Goal: Information Seeking & Learning: Learn about a topic

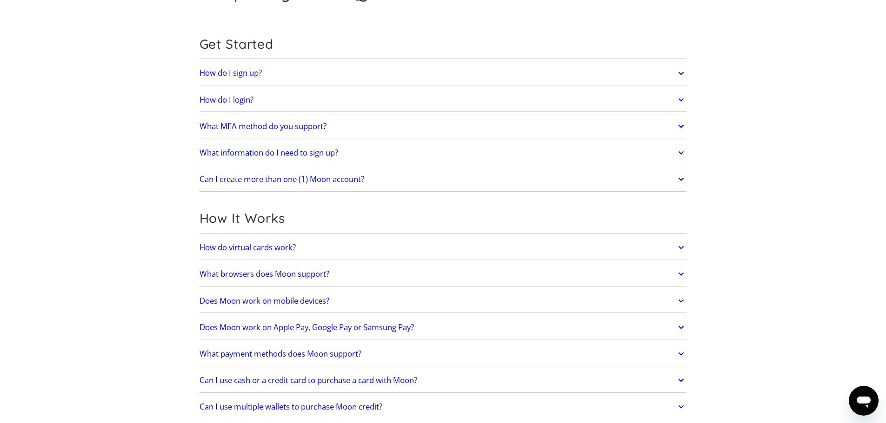
scroll to position [93, 0]
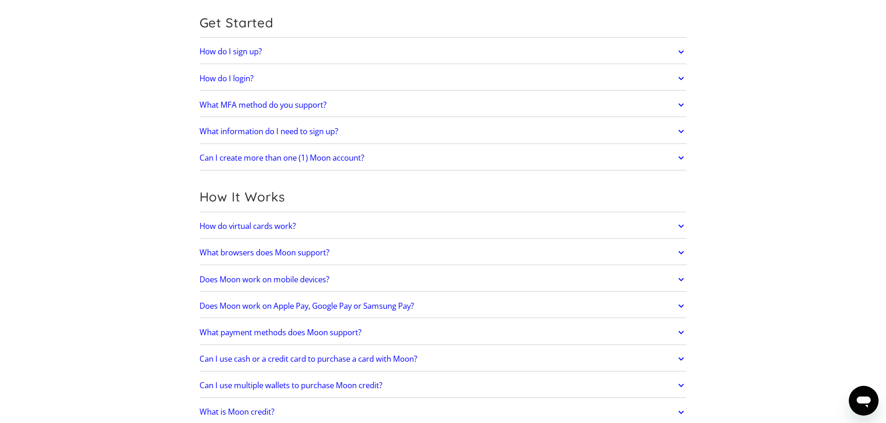
click at [365, 313] on link "Does Moon work on Apple Pay, Google Pay or Samsung Pay?" at bounding box center [442, 307] width 487 height 20
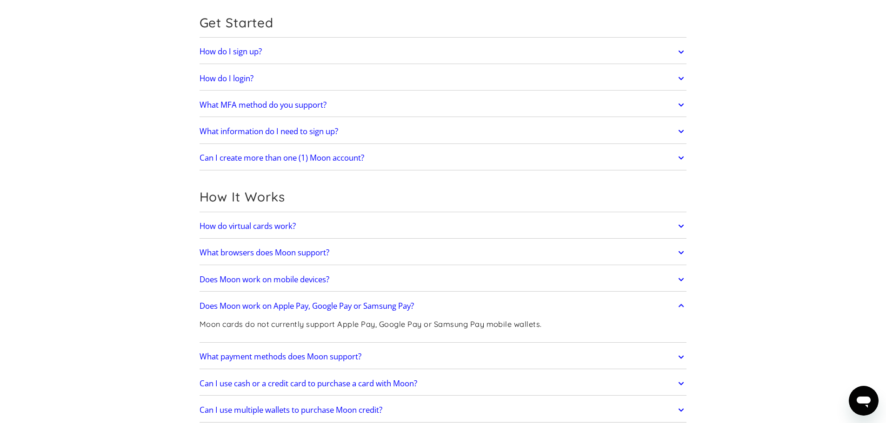
click at [376, 308] on h2 "Does Moon work on Apple Pay, Google Pay or Samsung Pay?" at bounding box center [306, 306] width 214 height 9
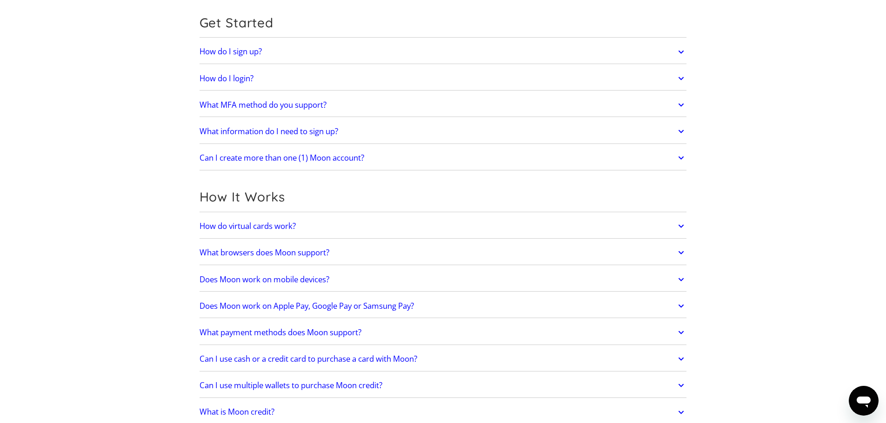
click at [361, 334] on h2 "What payment methods does Moon support?" at bounding box center [280, 332] width 162 height 9
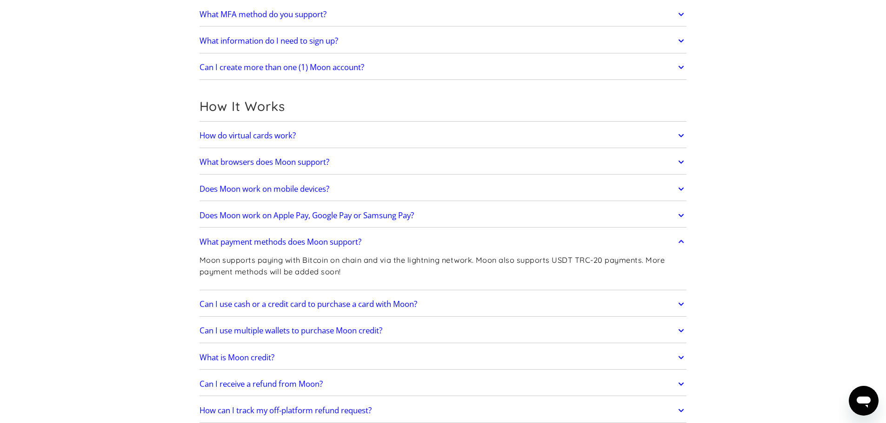
scroll to position [186, 0]
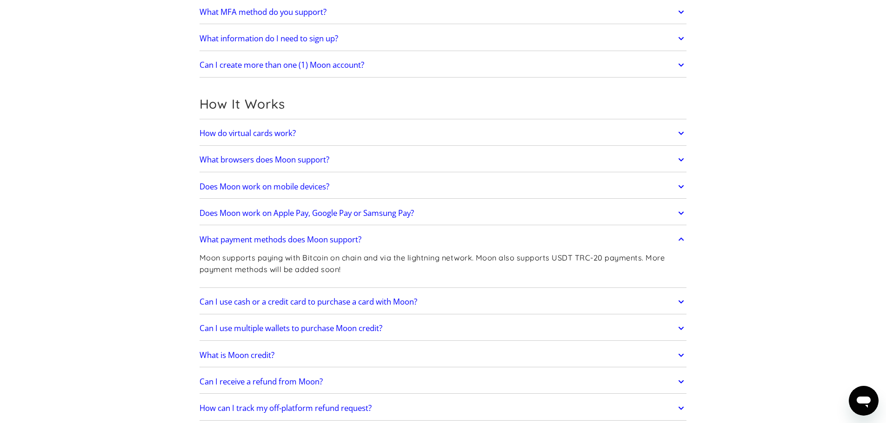
click at [366, 306] on h2 "Can I use cash or a credit card to purchase a card with Moon?" at bounding box center [308, 302] width 218 height 9
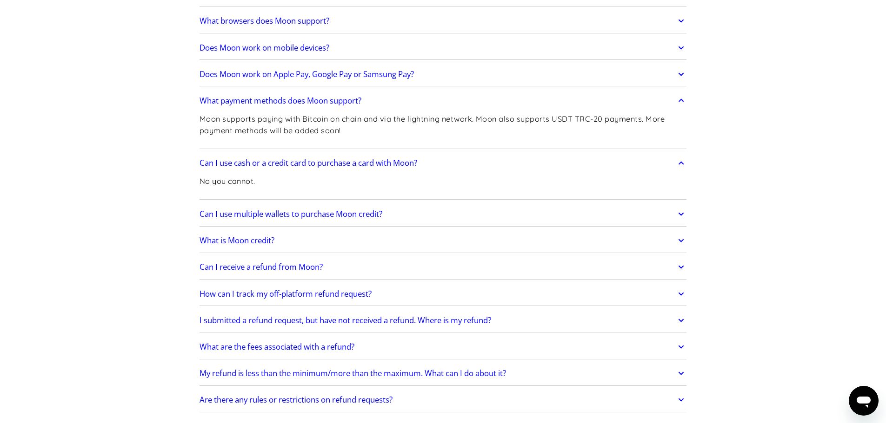
scroll to position [325, 0]
click at [292, 271] on h2 "Can I receive a refund from Moon?" at bounding box center [260, 266] width 123 height 9
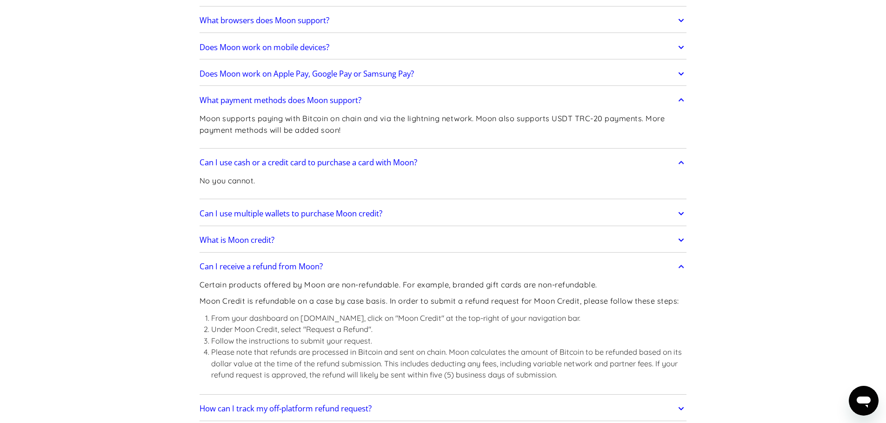
click at [292, 271] on h2 "Can I receive a refund from Moon?" at bounding box center [260, 266] width 123 height 9
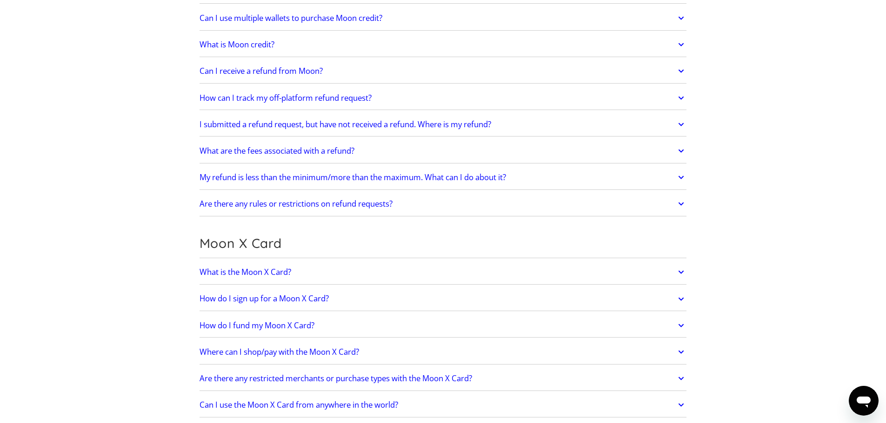
scroll to position [558, 0]
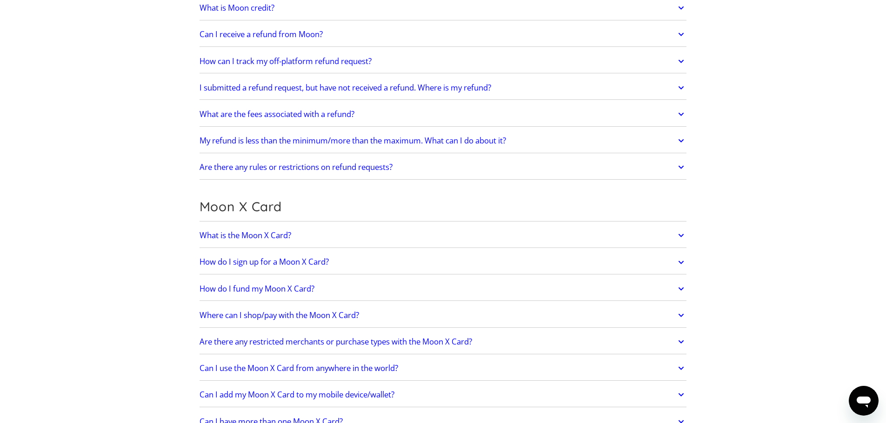
click at [289, 316] on h2 "Where can I shop/pay with the Moon X Card?" at bounding box center [278, 315] width 159 height 9
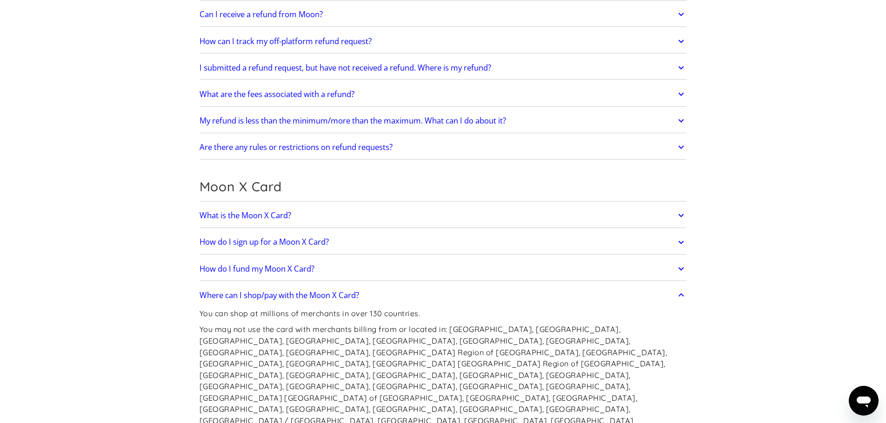
scroll to position [604, 0]
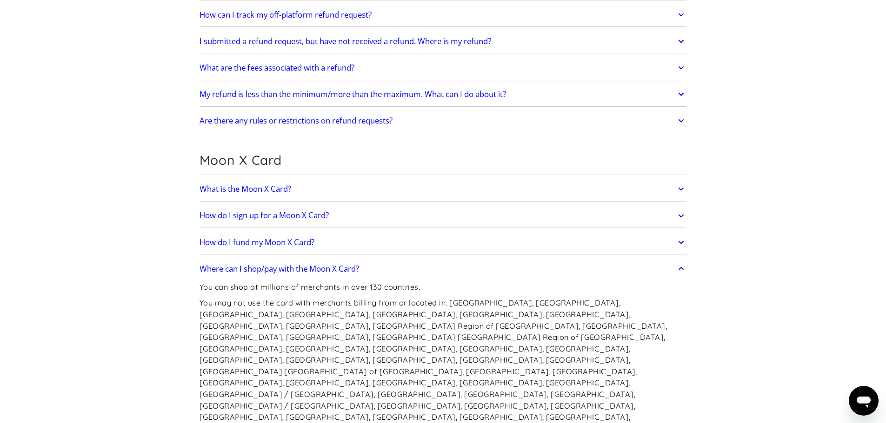
click at [263, 247] on h2 "How do I fund my Moon X Card?" at bounding box center [256, 242] width 115 height 9
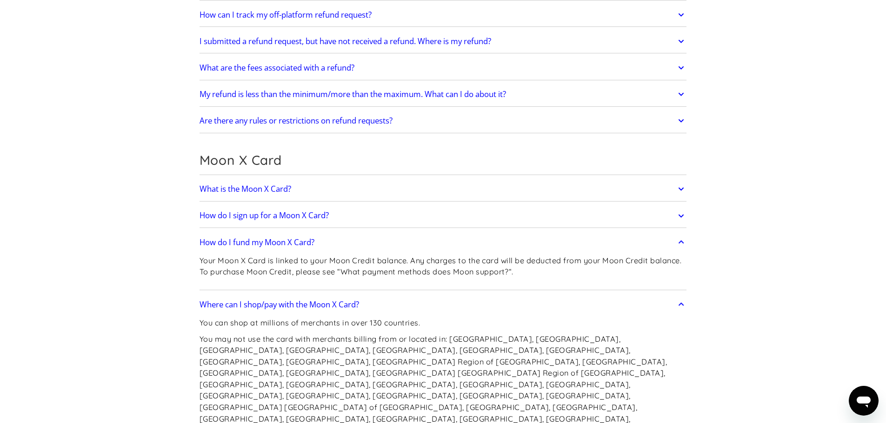
click at [263, 247] on h2 "How do I fund my Moon X Card?" at bounding box center [256, 242] width 115 height 9
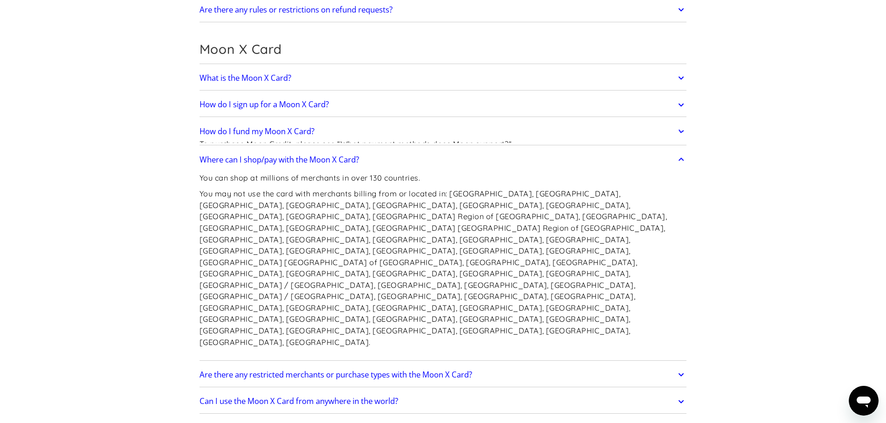
scroll to position [744, 0]
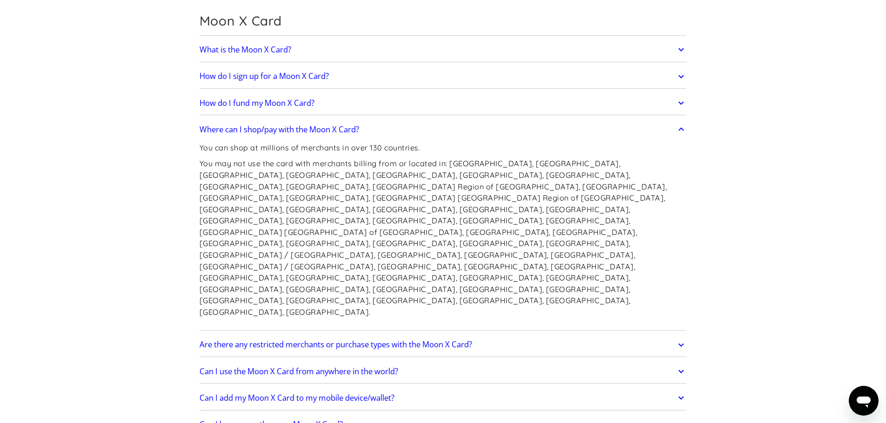
click at [338, 340] on h2 "Are there any restricted merchants or purchase types with the Moon X Card?" at bounding box center [335, 344] width 272 height 9
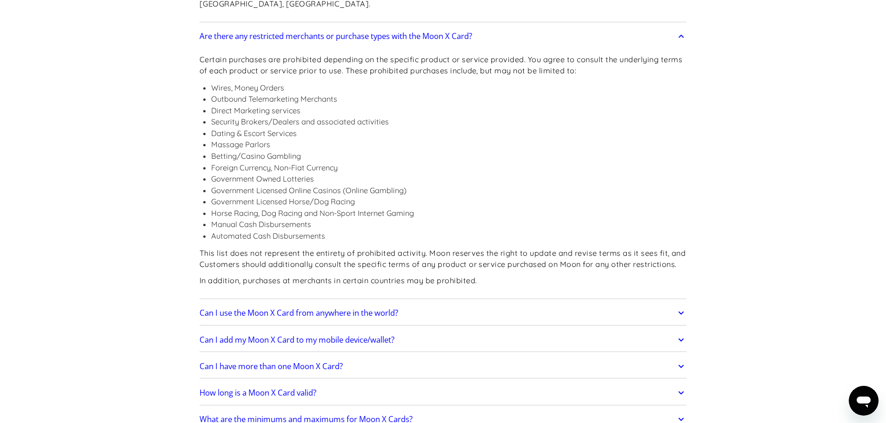
scroll to position [1069, 0]
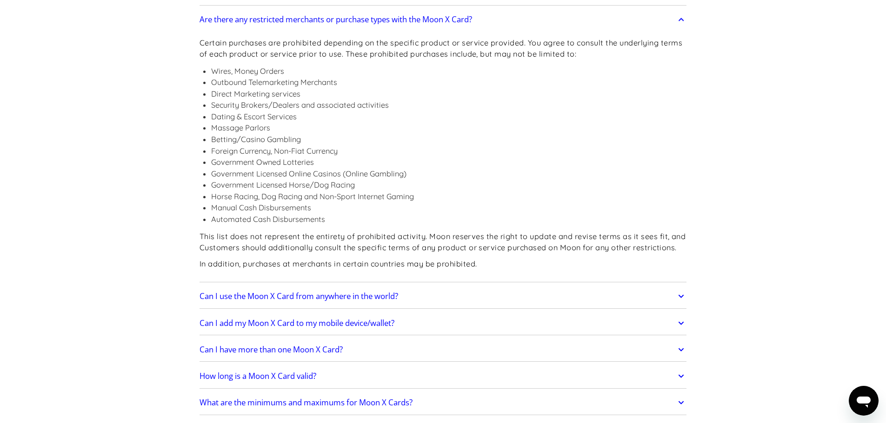
click at [308, 319] on h2 "Can I add my Moon X Card to my mobile device/wallet?" at bounding box center [296, 323] width 195 height 9
click at [308, 314] on link "Can I add my Moon X Card to my mobile device/wallet?" at bounding box center [442, 324] width 487 height 20
click at [306, 287] on link "Can I use the Moon X Card from anywhere in the world?" at bounding box center [442, 297] width 487 height 20
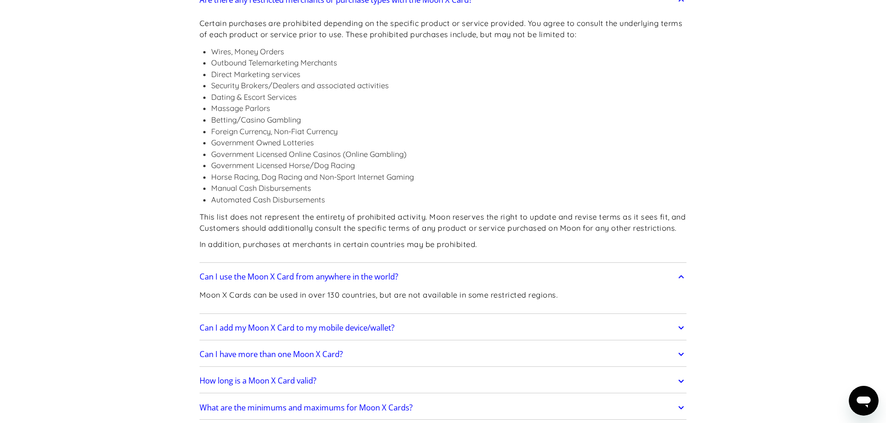
scroll to position [1116, 0]
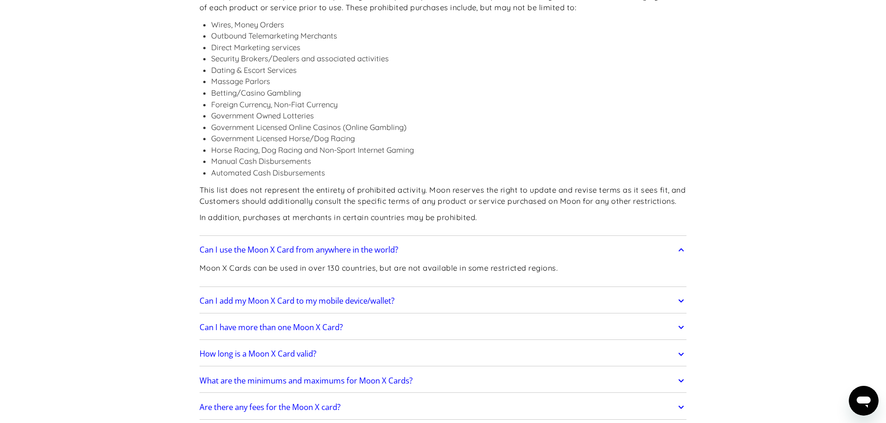
click at [289, 350] on h2 "How long is a Moon X Card valid?" at bounding box center [257, 354] width 117 height 9
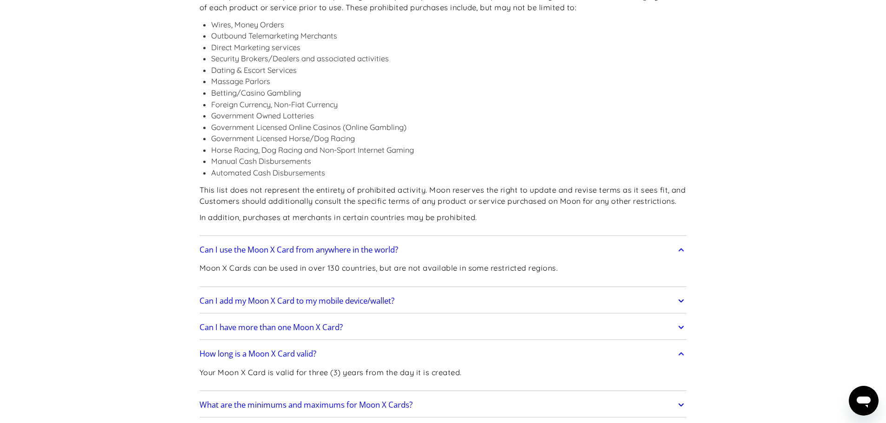
click at [289, 350] on h2 "How long is a Moon X Card valid?" at bounding box center [257, 354] width 117 height 9
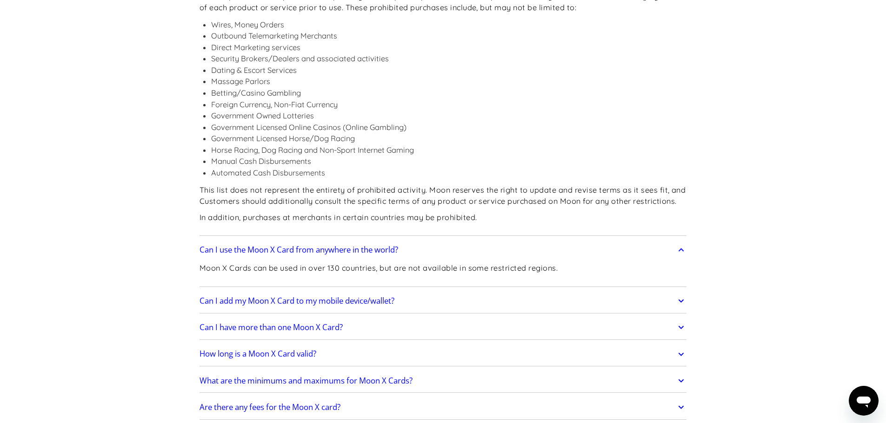
click at [339, 377] on h2 "What are the minimums and maximums for Moon X Cards?" at bounding box center [305, 381] width 213 height 9
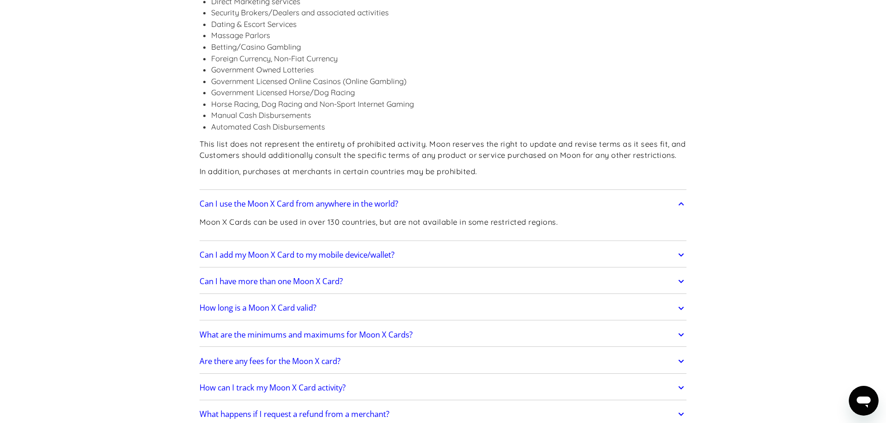
scroll to position [1162, 0]
click at [328, 357] on h2 "Are there any fees for the Moon X card?" at bounding box center [269, 361] width 141 height 9
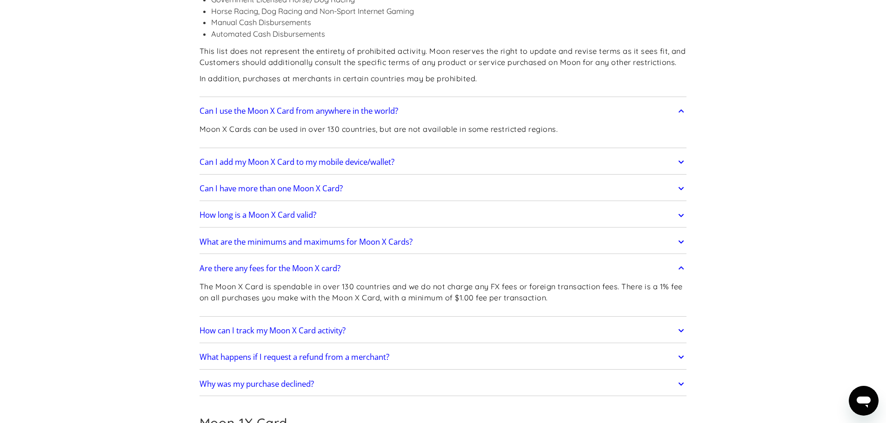
scroll to position [1255, 0]
click at [299, 326] on h2 "How can I track my Moon X Card activity?" at bounding box center [272, 330] width 146 height 9
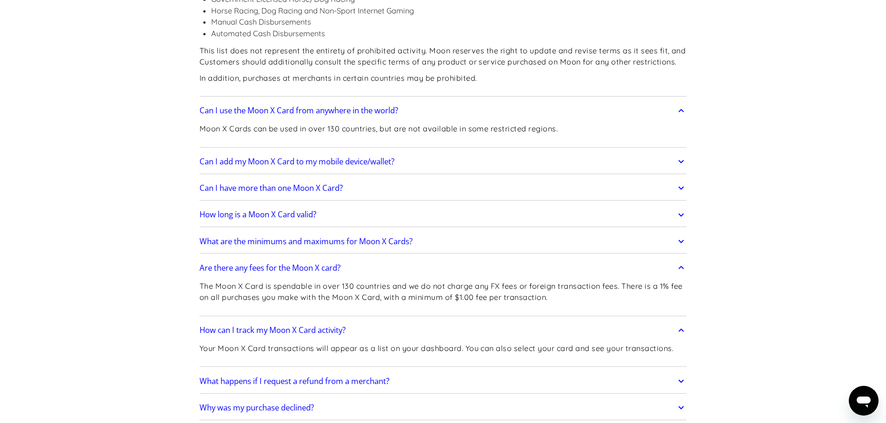
click at [304, 377] on h2 "What happens if I request a refund from a merchant?" at bounding box center [294, 381] width 190 height 9
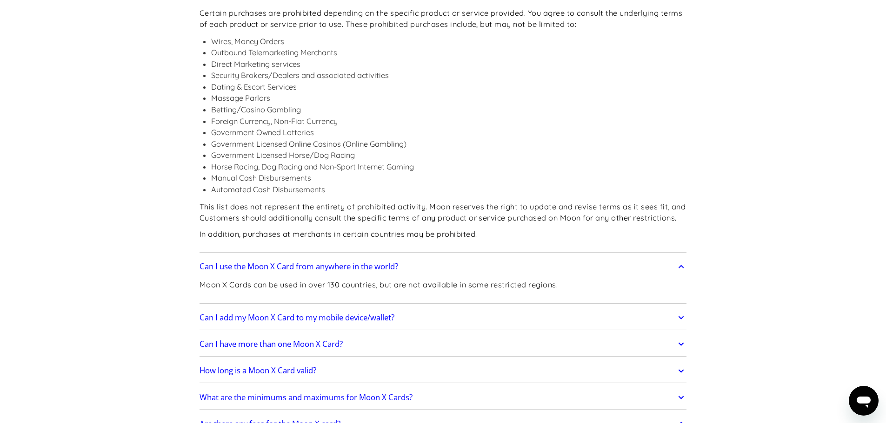
scroll to position [930, 0]
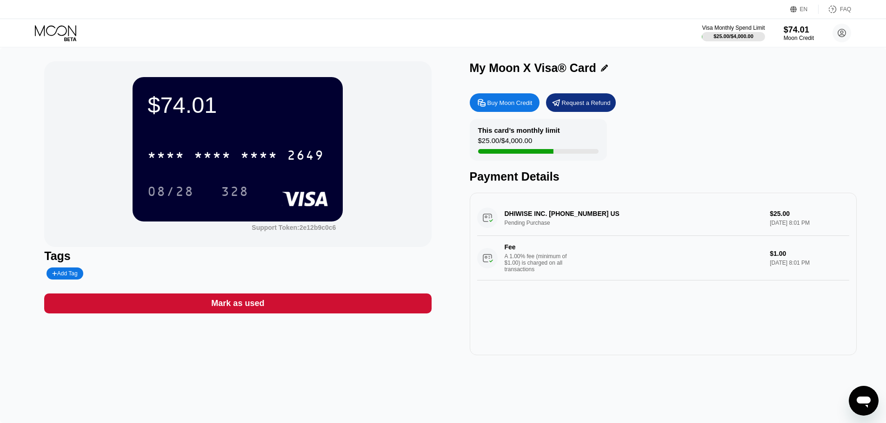
click at [555, 237] on div "DHIWISE INC. +13025746497 US Pending Purchase $25.00 Sep 24, 2025 8:01 PM Fee A…" at bounding box center [663, 240] width 372 height 80
click at [534, 214] on div "DHIWISE INC. +13025746497 US Pending Purchase $25.00 Sep 24, 2025 8:01 PM Fee A…" at bounding box center [663, 240] width 372 height 80
click at [481, 219] on div "DHIWISE INC. +13025746497 US Pending Purchase $25.00 Sep 24, 2025 8:01 PM Fee A…" at bounding box center [663, 240] width 372 height 80
click at [480, 225] on div "DHIWISE INC. +13025746497 US Pending Purchase $25.00 Sep 24, 2025 8:01 PM Fee A…" at bounding box center [663, 240] width 372 height 80
drag, startPoint x: 544, startPoint y: 216, endPoint x: 589, endPoint y: 218, distance: 45.6
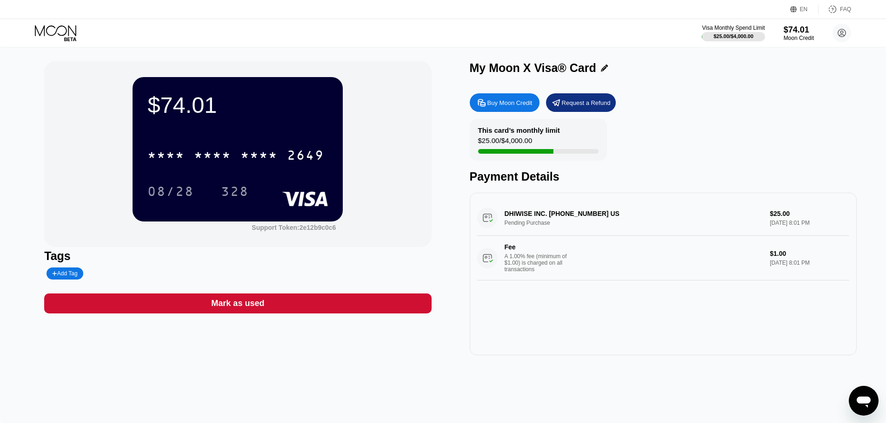
click at [562, 217] on div "DHIWISE INC. +13025746497 US Pending Purchase $25.00 Sep 24, 2025 8:01 PM Fee A…" at bounding box center [663, 240] width 372 height 80
click at [592, 218] on div "DHIWISE INC. +13025746497 US Pending Purchase $25.00 Sep 24, 2025 8:01 PM Fee A…" at bounding box center [663, 240] width 372 height 80
drag, startPoint x: 510, startPoint y: 148, endPoint x: 521, endPoint y: 159, distance: 14.8
click at [521, 159] on div "This card’s monthly limit $25.00 / $4,000.00" at bounding box center [538, 140] width 137 height 42
click at [537, 152] on div at bounding box center [514, 151] width 75 height 5
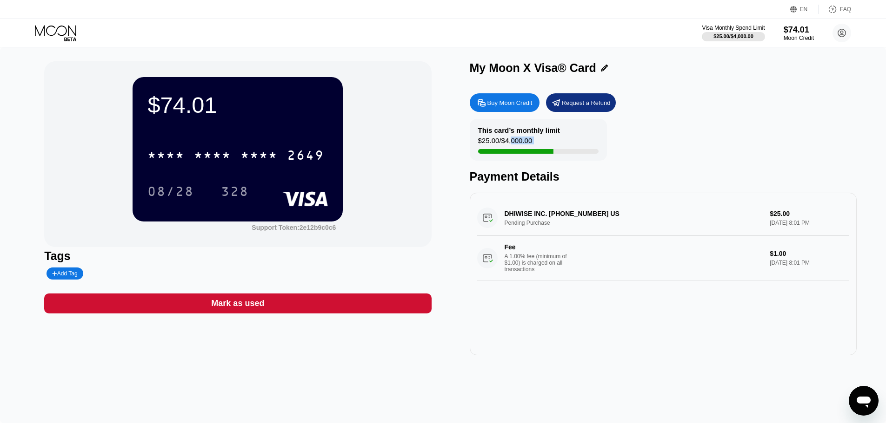
click at [549, 154] on div at bounding box center [514, 151] width 75 height 5
click at [532, 145] on div "This card’s monthly limit $25.00 / $4,000.00" at bounding box center [538, 140] width 137 height 42
click at [499, 140] on div "$25.00 / $4,000.00" at bounding box center [505, 143] width 54 height 13
click at [520, 189] on div "Buy Moon Credit Request a Refund This card’s monthly limit $25.00 / $4,000.00 P…" at bounding box center [663, 222] width 387 height 267
click at [781, 223] on div "DHIWISE INC. +13025746497 US Pending Purchase $25.00 Sep 24, 2025 8:01 PM Fee A…" at bounding box center [663, 240] width 372 height 80
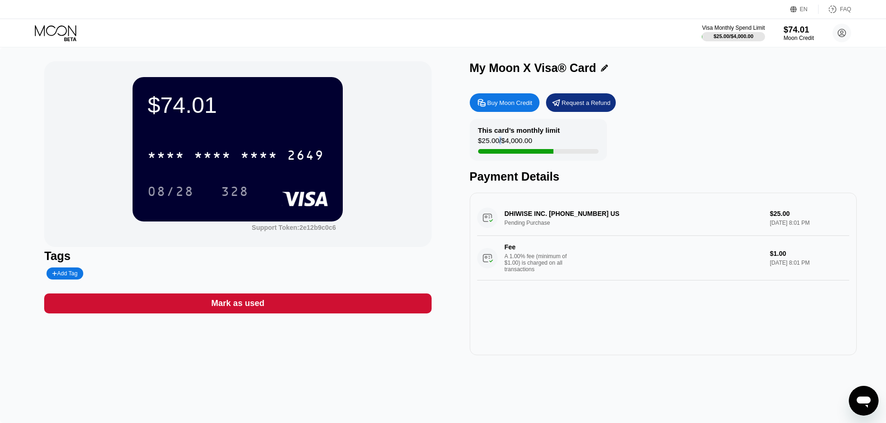
click at [774, 215] on div "DHIWISE INC. +13025746497 US Pending Purchase $25.00 Sep 24, 2025 8:01 PM Fee A…" at bounding box center [663, 240] width 372 height 80
